Goal: Entertainment & Leisure: Browse casually

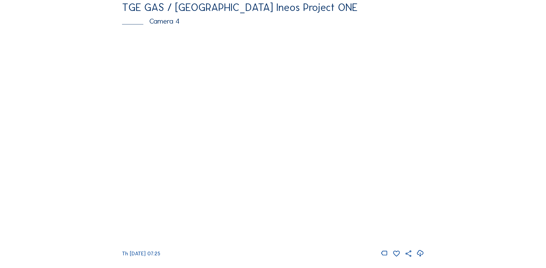
scroll to position [518, 0]
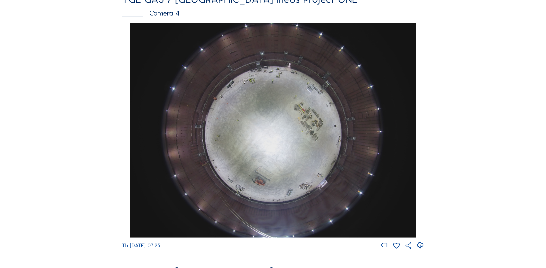
click at [266, 111] on img at bounding box center [273, 130] width 286 height 215
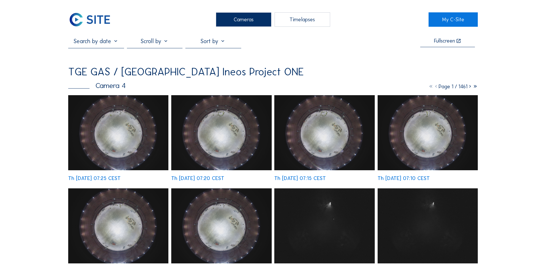
click at [133, 128] on img at bounding box center [118, 132] width 100 height 75
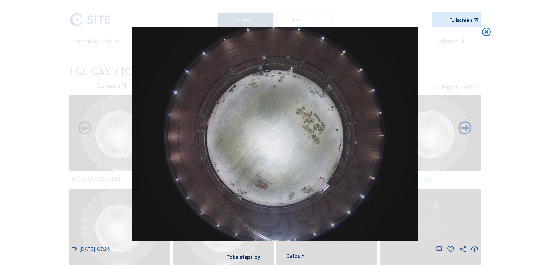
click at [477, 249] on icon at bounding box center [475, 249] width 8 height 9
click at [61, 108] on div "Scroll to travel through time | Press 'Alt' Button + Scroll to Zoom | Click and…" at bounding box center [275, 134] width 550 height 268
click at [488, 31] on icon at bounding box center [487, 32] width 10 height 11
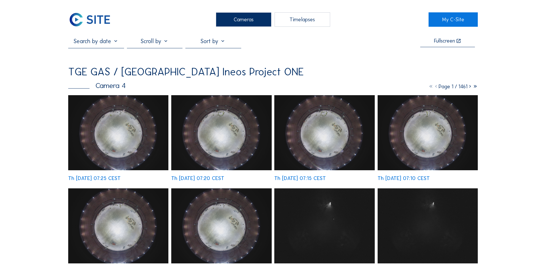
click at [243, 18] on div "Cameras" at bounding box center [244, 19] width 56 height 14
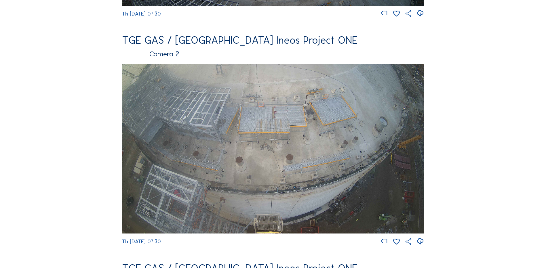
scroll to position [259, 0]
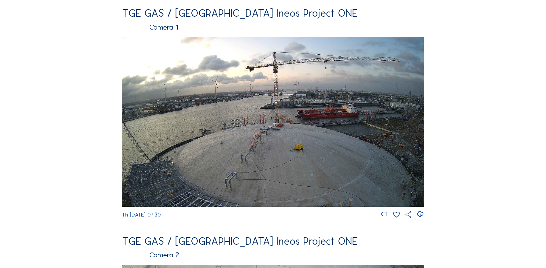
scroll to position [0, 0]
